Goal: Information Seeking & Learning: Understand process/instructions

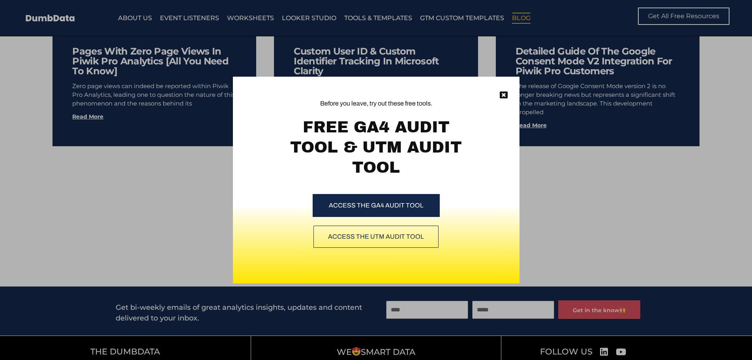
scroll to position [4671, 0]
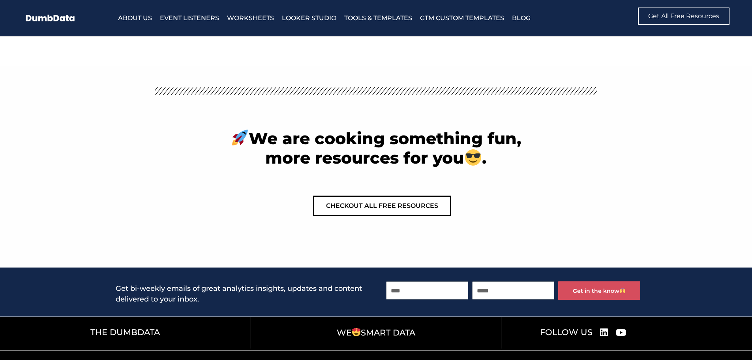
scroll to position [3056, 0]
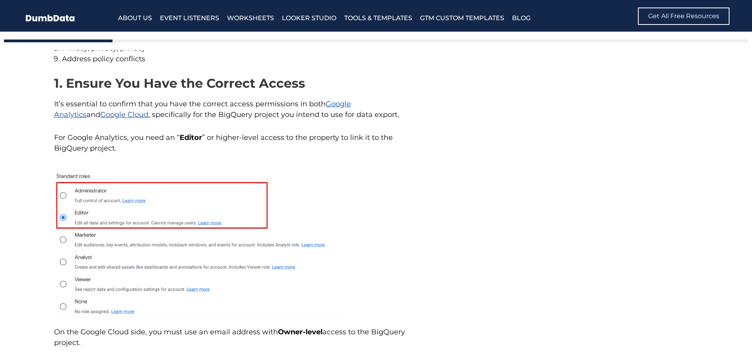
scroll to position [553, 0]
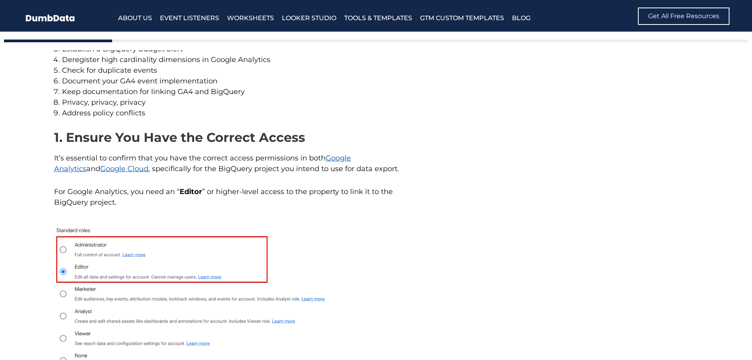
click at [326, 160] on p "It’s essential to confirm that you have the correct access permissions in both …" at bounding box center [230, 163] width 352 height 21
drag, startPoint x: 255, startPoint y: 174, endPoint x: 163, endPoint y: 166, distance: 92.7
click at [158, 167] on p "It’s essential to confirm that you have the correct access permissions in both …" at bounding box center [230, 163] width 352 height 21
click at [165, 166] on p "It’s essential to confirm that you have the correct access permissions in both …" at bounding box center [230, 163] width 352 height 21
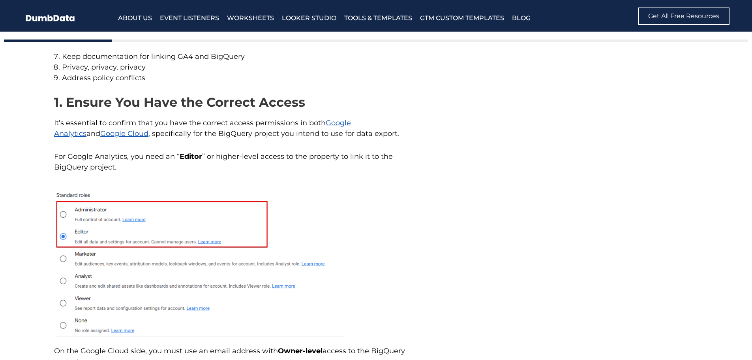
scroll to position [592, 0]
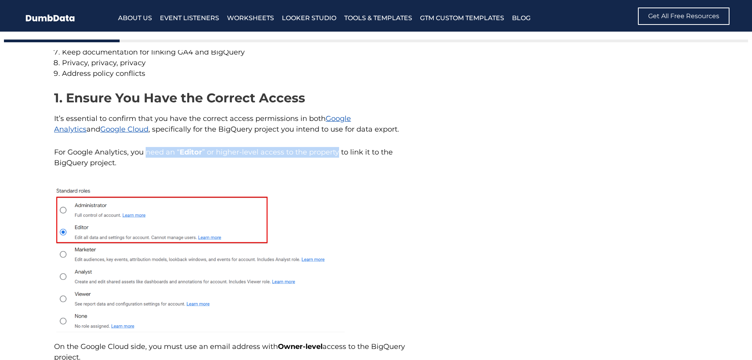
drag, startPoint x: 146, startPoint y: 152, endPoint x: 339, endPoint y: 152, distance: 192.6
click at [339, 152] on p "For Google Analytics, you need an “ Editor ” or higher-level access to the prop…" at bounding box center [230, 157] width 352 height 21
copy p "need an “ Editor ” or higher-level access to the property"
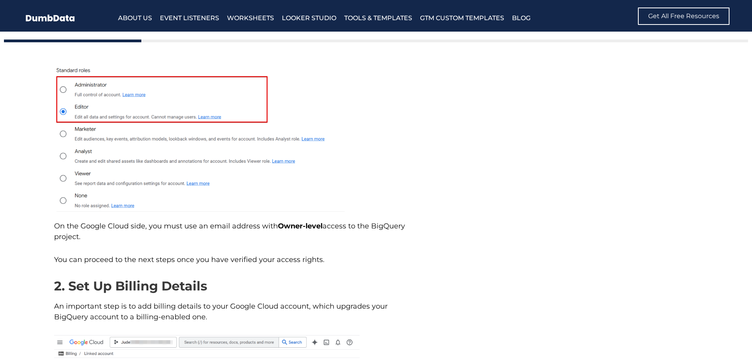
scroll to position [710, 0]
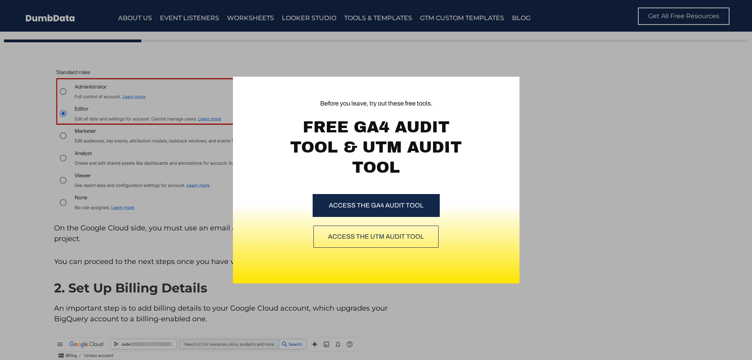
click at [161, 132] on div "Before you leave, try out these free tools. FREE GA4 AUDIT TOOL & UTM AUDIT TOO…" at bounding box center [376, 180] width 752 height 360
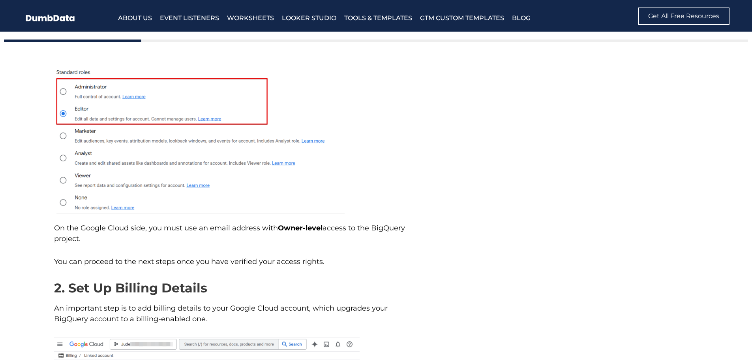
click at [281, 226] on strong "Owner-level" at bounding box center [300, 227] width 45 height 9
drag, startPoint x: 298, startPoint y: 227, endPoint x: 143, endPoint y: 235, distance: 154.9
click at [143, 235] on p "On the Google Cloud side, you must use an email address with Owner-level access…" at bounding box center [230, 233] width 352 height 21
copy p "wner-level access to the BigQuery project."
